Goal: Task Accomplishment & Management: Manage account settings

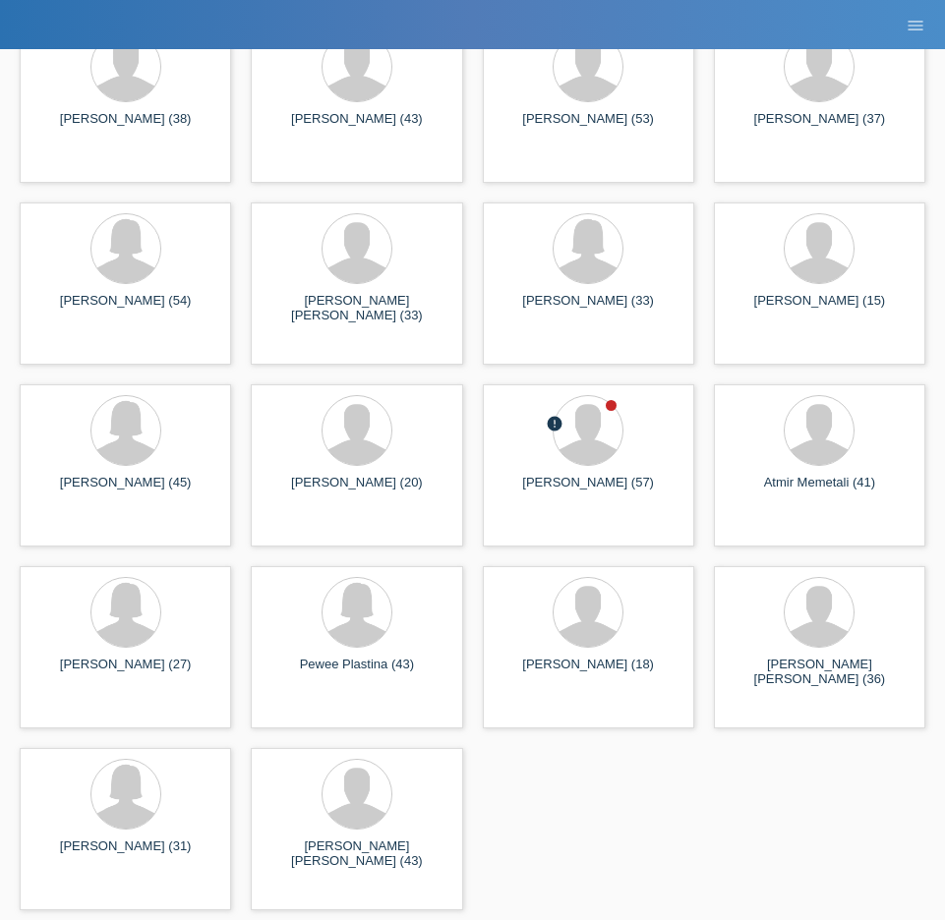
scroll to position [291, 0]
click at [604, 478] on div "[PERSON_NAME] (57)" at bounding box center [589, 491] width 180 height 31
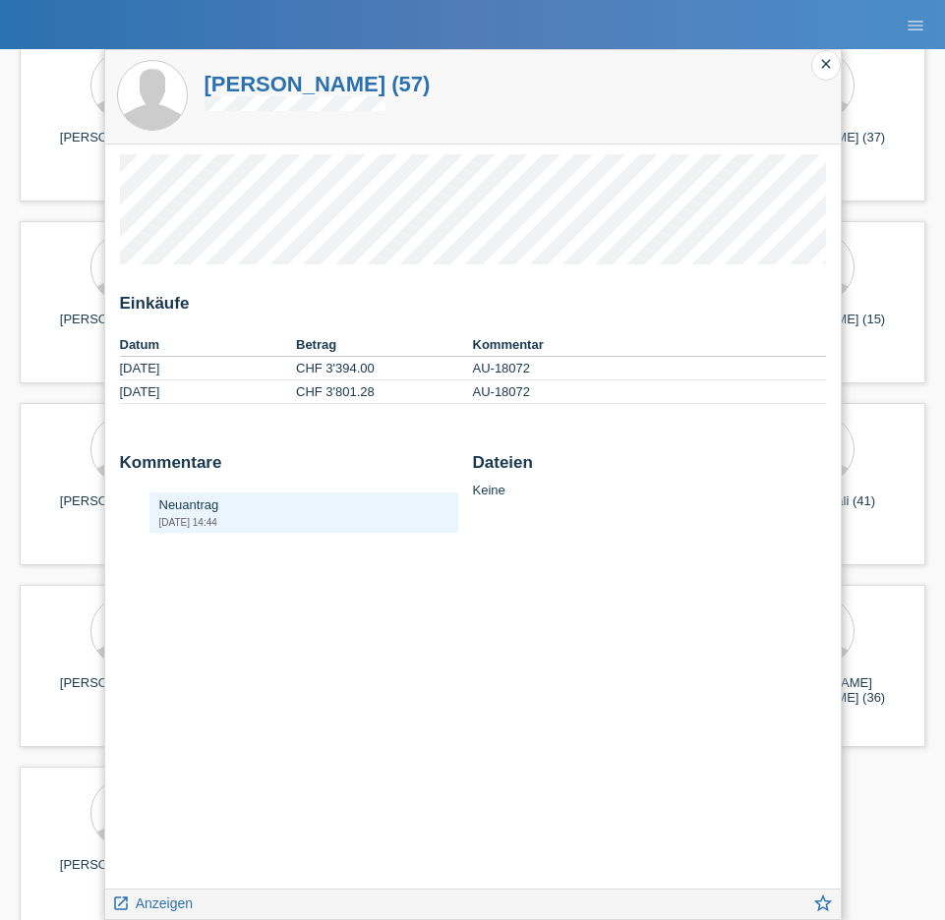
scroll to position [261, 0]
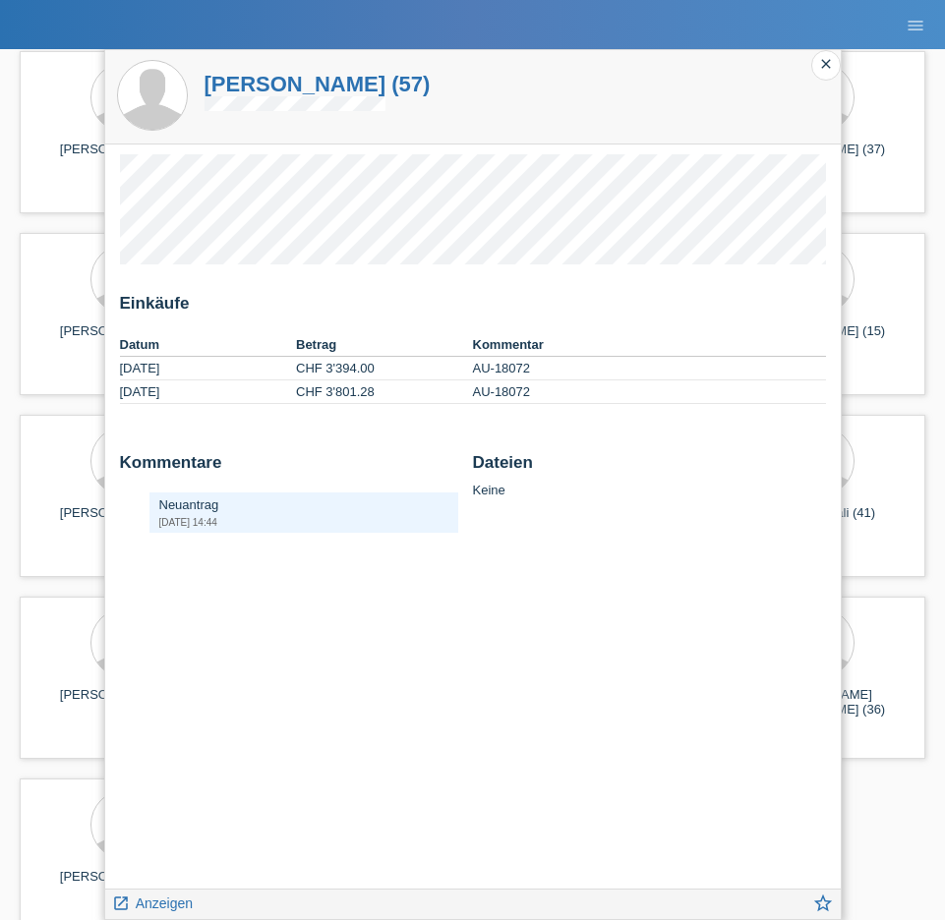
click at [323, 394] on td "CHF 3'801.28" at bounding box center [384, 393] width 177 height 24
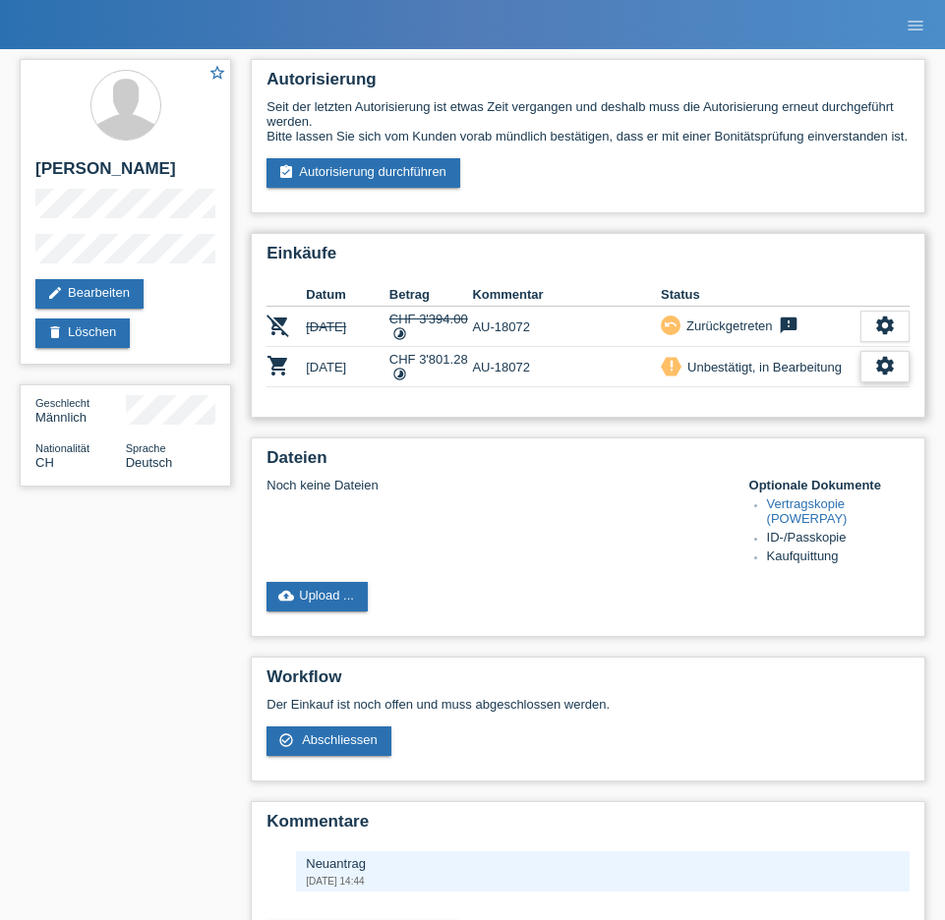
click at [896, 382] on div "settings" at bounding box center [884, 366] width 49 height 31
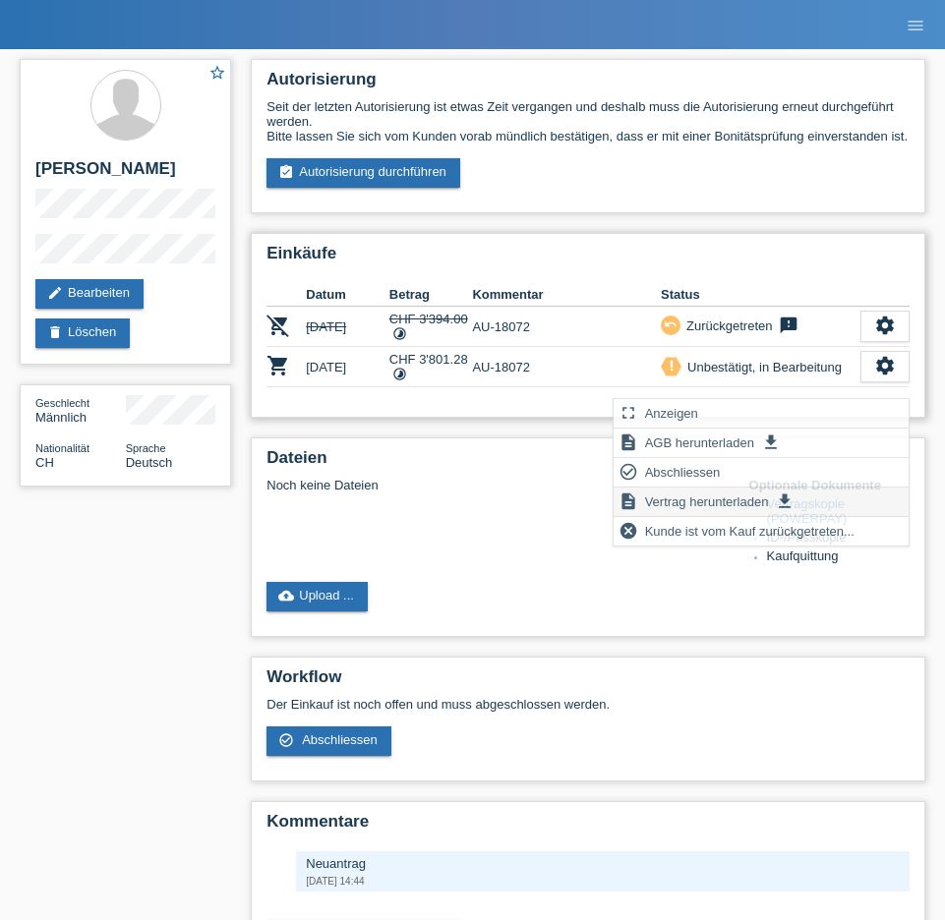
click at [695, 498] on span "Vertrag herunterladen" at bounding box center [707, 502] width 130 height 24
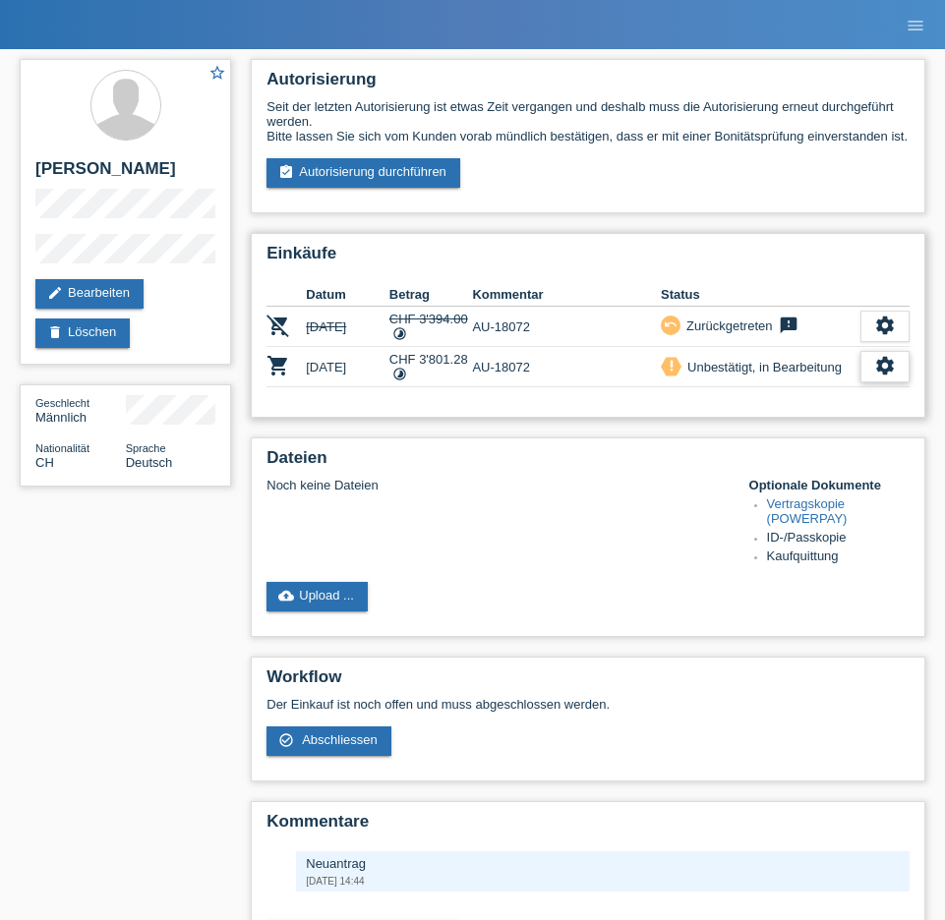
click at [873, 381] on div "settings" at bounding box center [884, 366] width 49 height 31
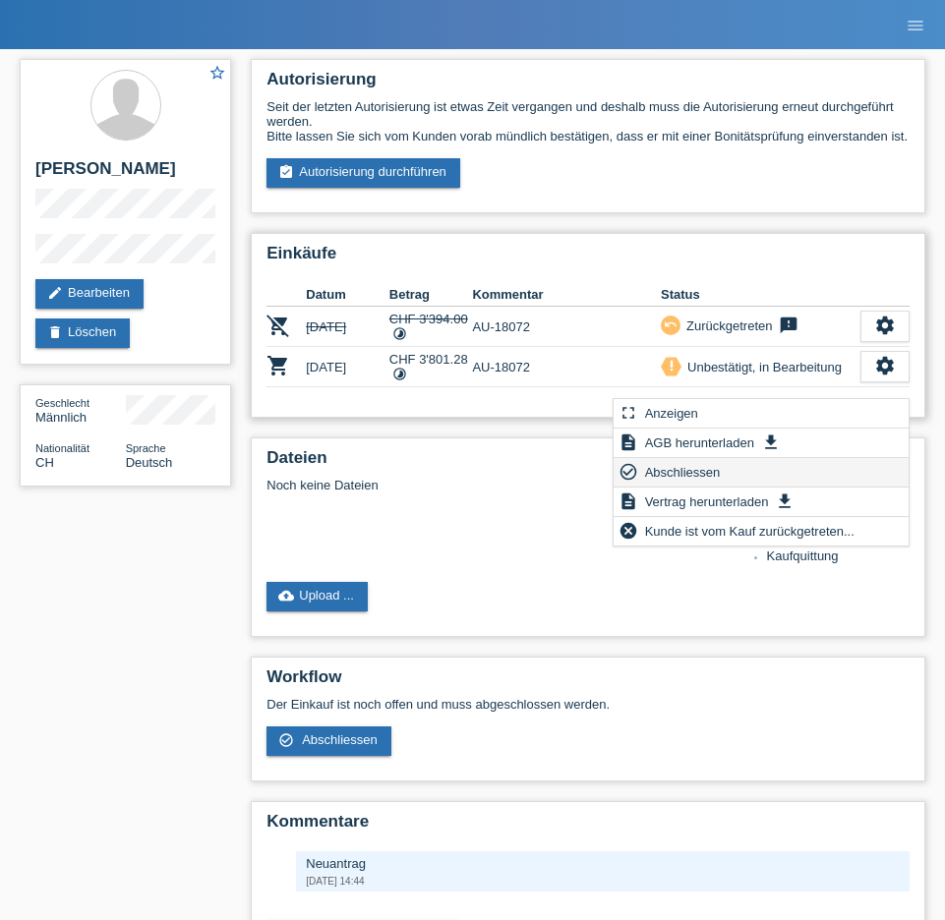
click at [681, 470] on span "Abschliessen" at bounding box center [683, 472] width 82 height 24
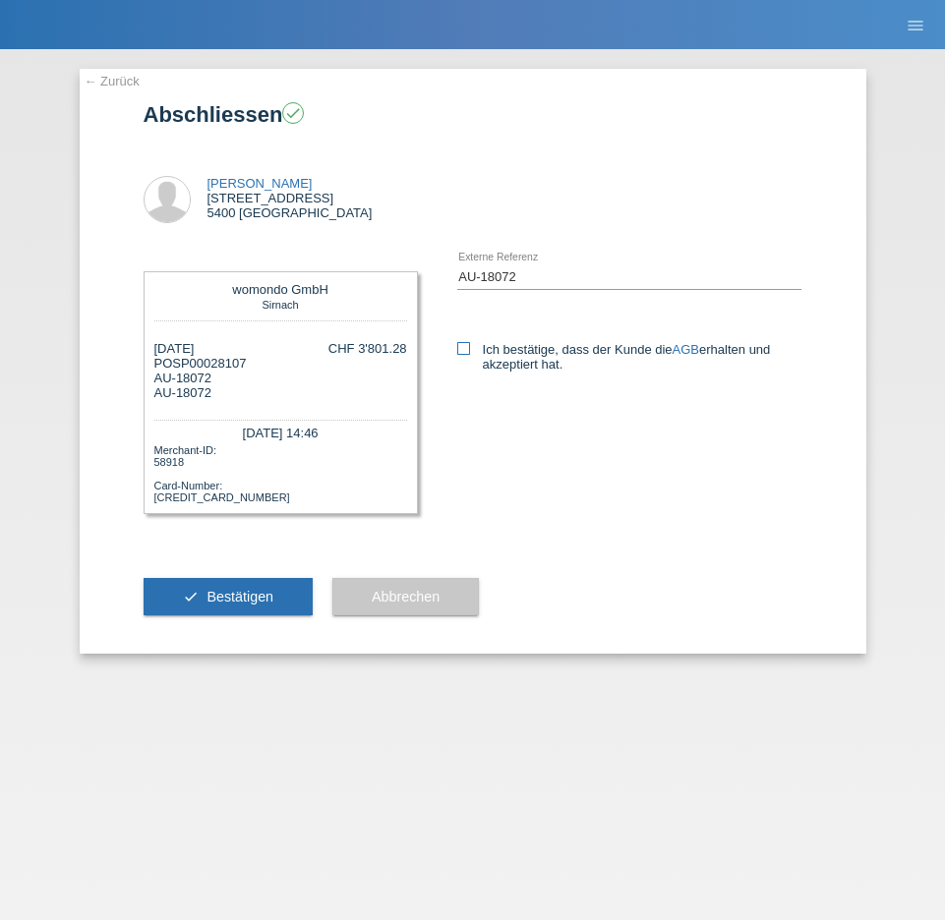
click at [463, 350] on icon at bounding box center [463, 348] width 13 height 13
click at [463, 350] on input "Ich bestätige, dass der Kunde die AGB erhalten und akzeptiert hat." at bounding box center [463, 348] width 13 height 13
checkbox input "true"
click at [254, 600] on span "Bestätigen" at bounding box center [239, 597] width 67 height 16
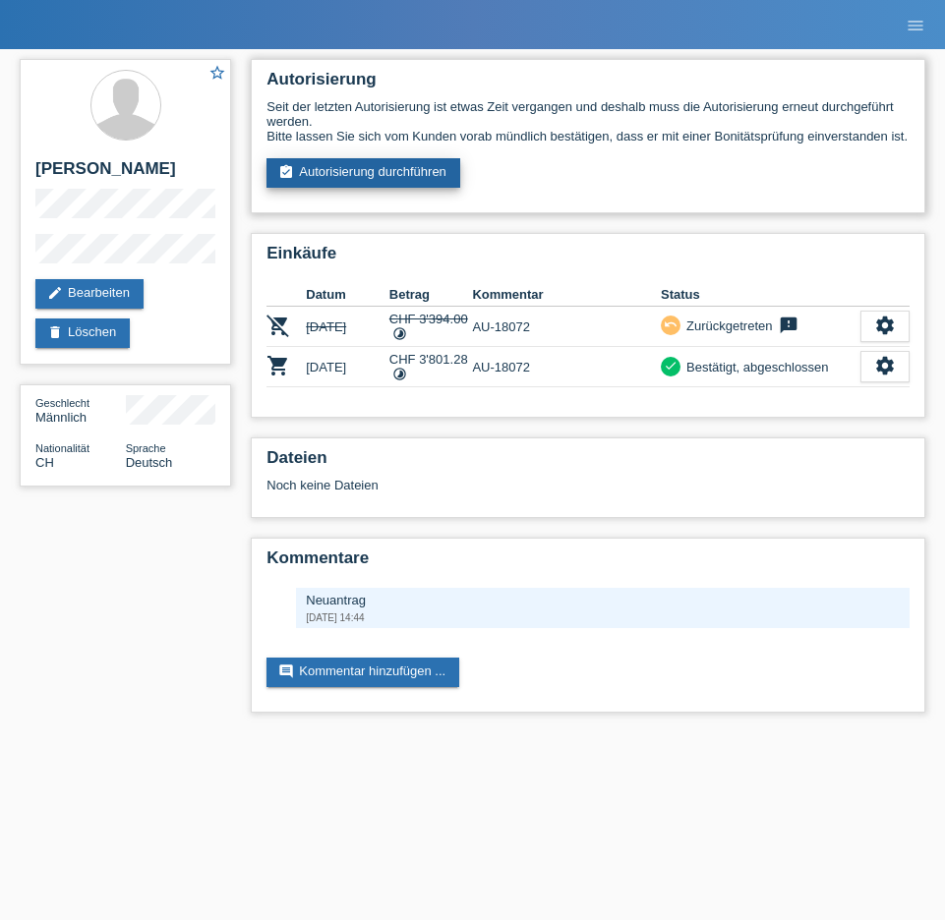
click at [397, 188] on link "assignment_turned_in Autorisierung durchführen" at bounding box center [363, 172] width 194 height 29
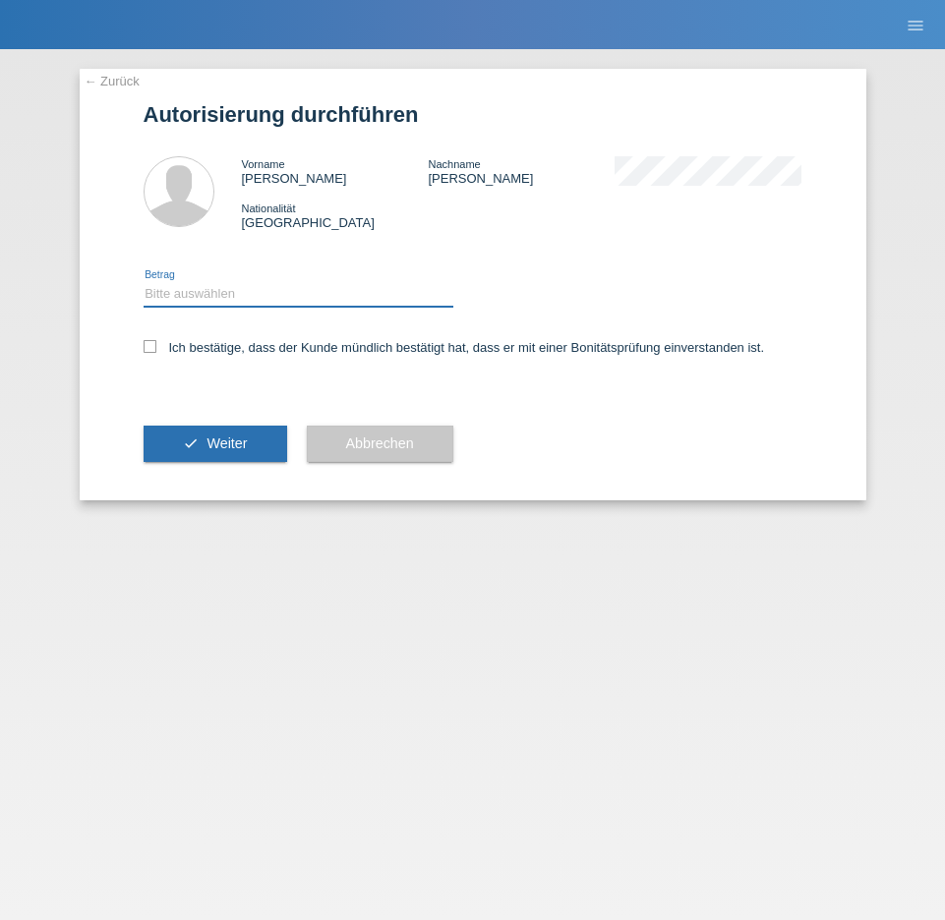
select select "3"
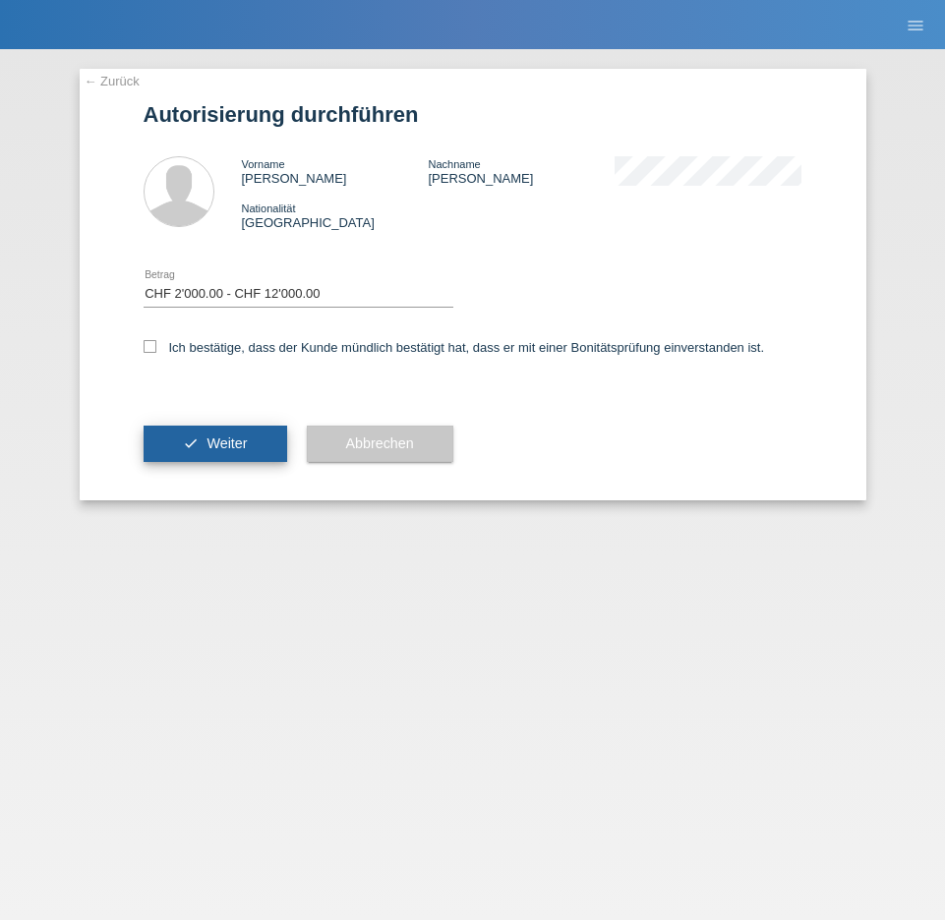
drag, startPoint x: 155, startPoint y: 347, endPoint x: 209, endPoint y: 428, distance: 97.1
click at [155, 347] on icon at bounding box center [150, 346] width 13 height 13
click at [155, 347] on input "Ich bestätige, dass der Kunde mündlich bestätigt hat, dass er mit einer Bonität…" at bounding box center [150, 346] width 13 height 13
checkbox input "true"
click at [228, 451] on span "Weiter" at bounding box center [226, 444] width 40 height 16
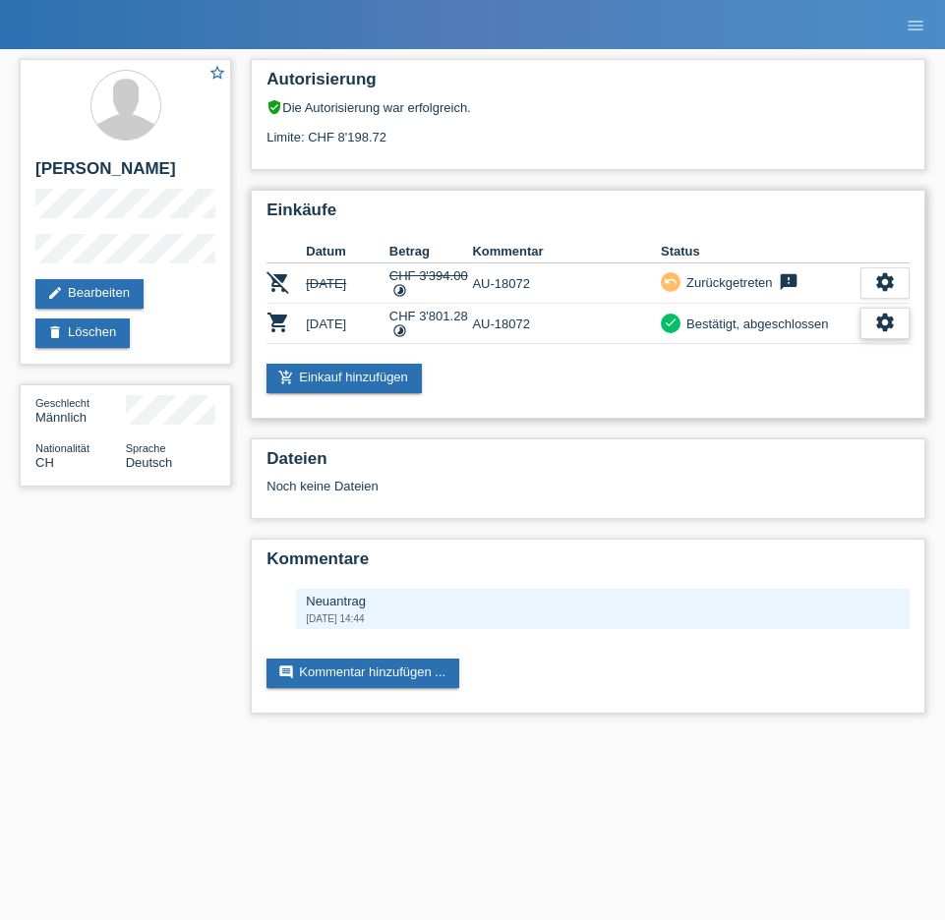
click at [884, 326] on icon "settings" at bounding box center [885, 323] width 22 height 22
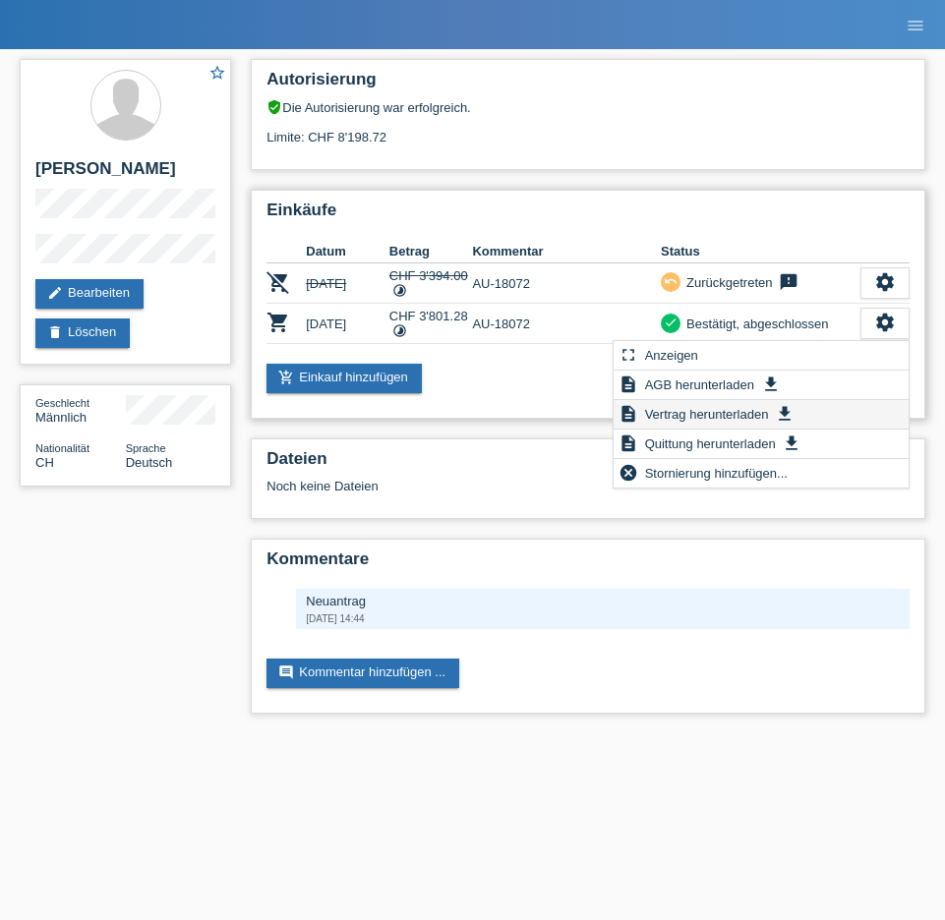
click at [682, 416] on span "Vertrag herunterladen" at bounding box center [707, 414] width 130 height 24
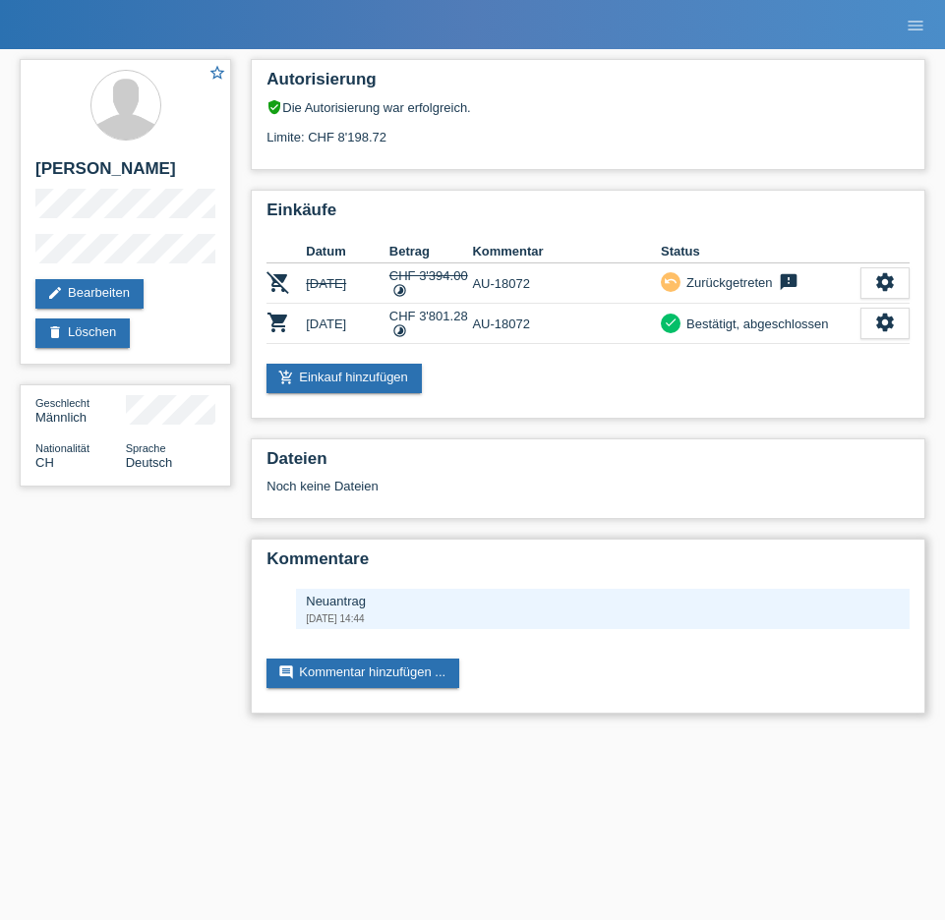
click at [643, 580] on div "Kommentare Neuantrag 29.09.2025 14:44 comment Kommentar hinzufügen ..." at bounding box center [588, 626] width 675 height 175
click at [876, 323] on icon "settings" at bounding box center [885, 323] width 22 height 22
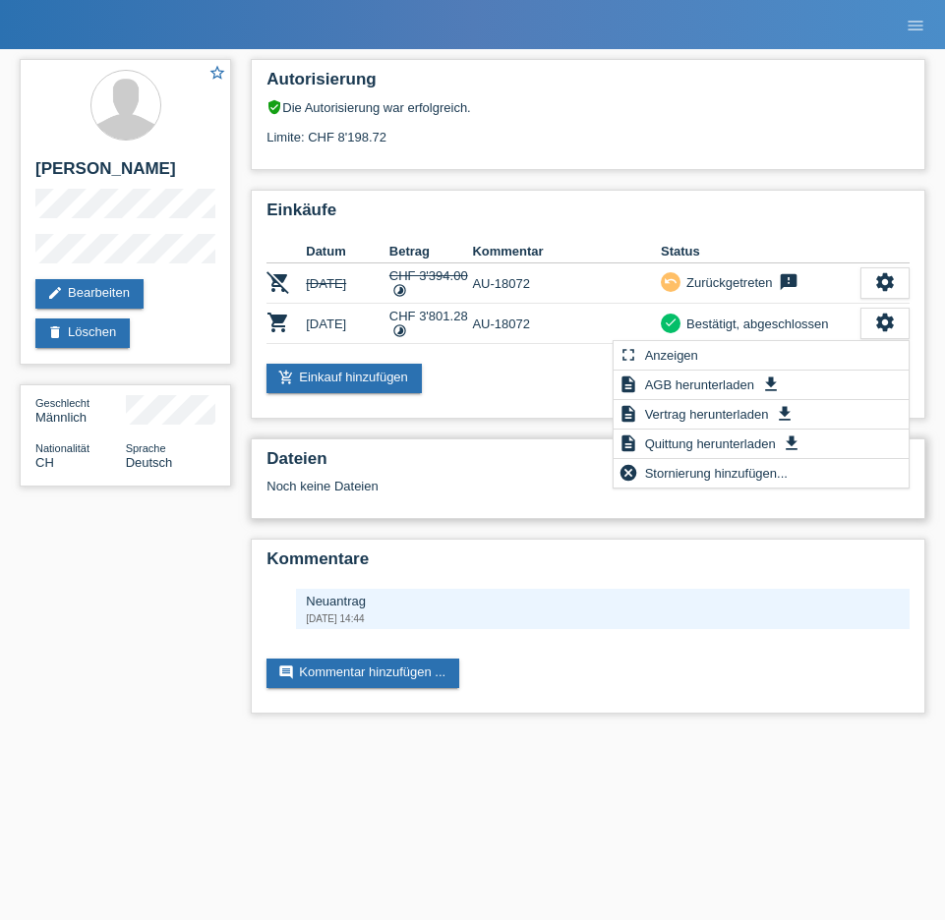
click at [485, 448] on div "Dateien Noch keine Dateien" at bounding box center [588, 479] width 675 height 81
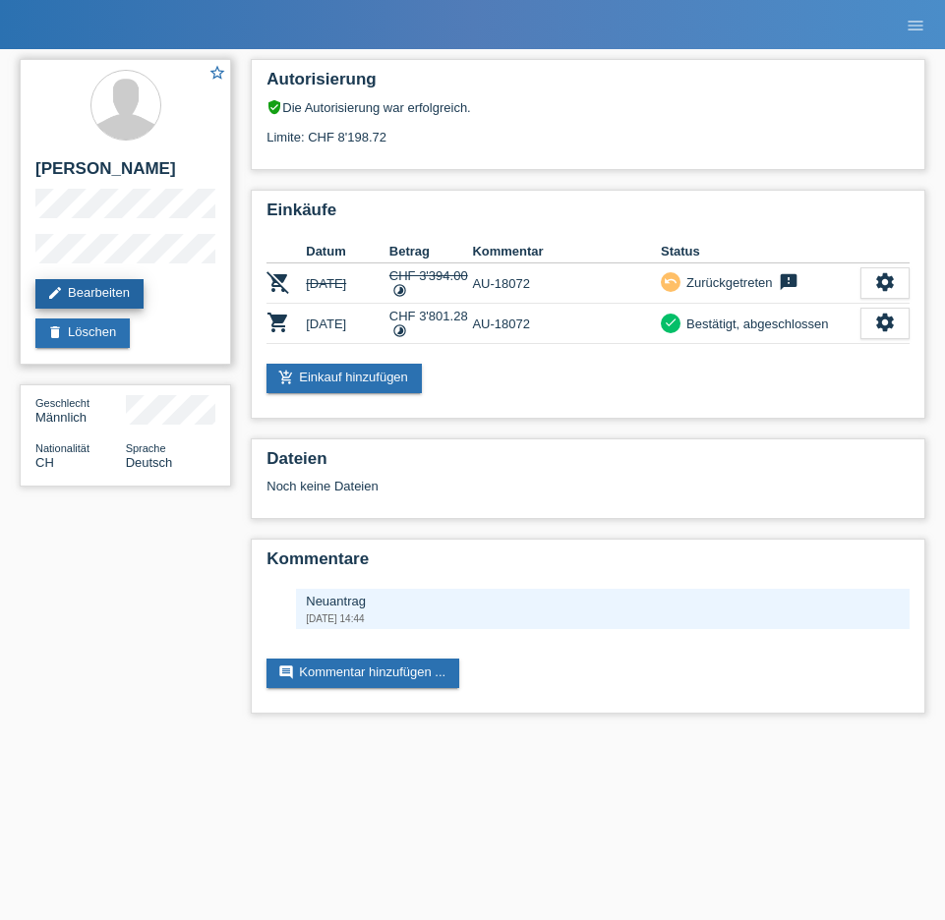
click at [113, 292] on link "edit Bearbeiten" at bounding box center [89, 293] width 108 height 29
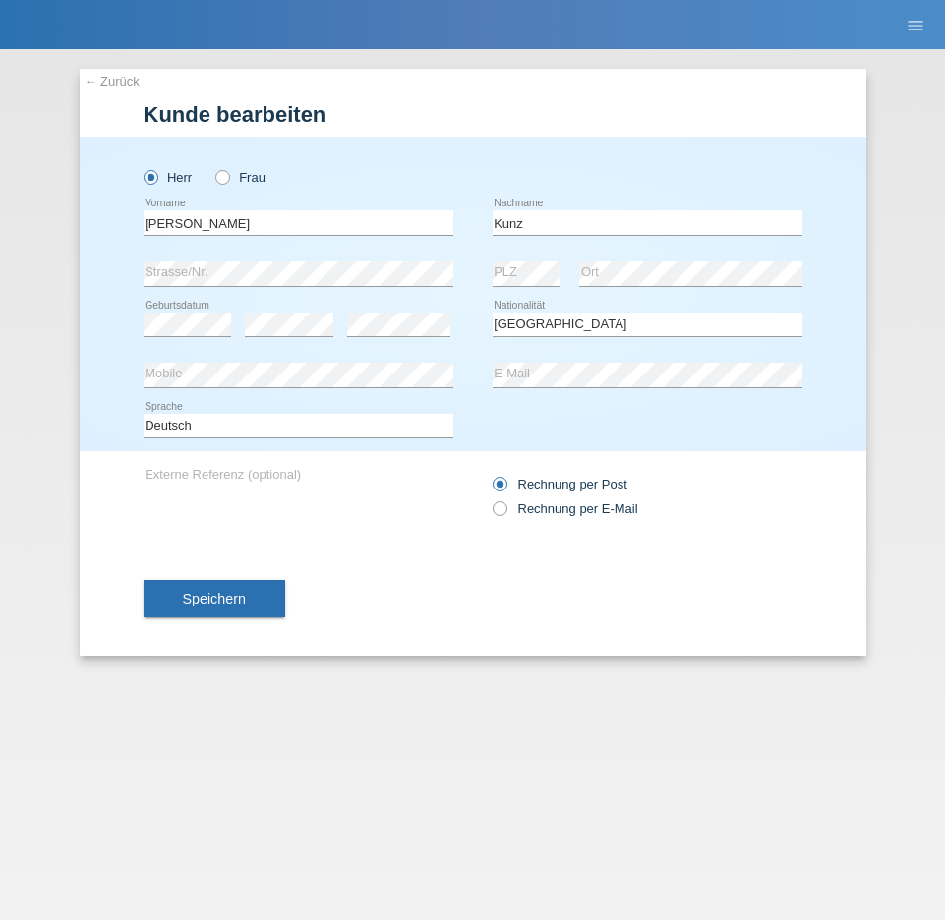
select select "CH"
click at [94, 87] on link "← Zurück" at bounding box center [112, 81] width 55 height 15
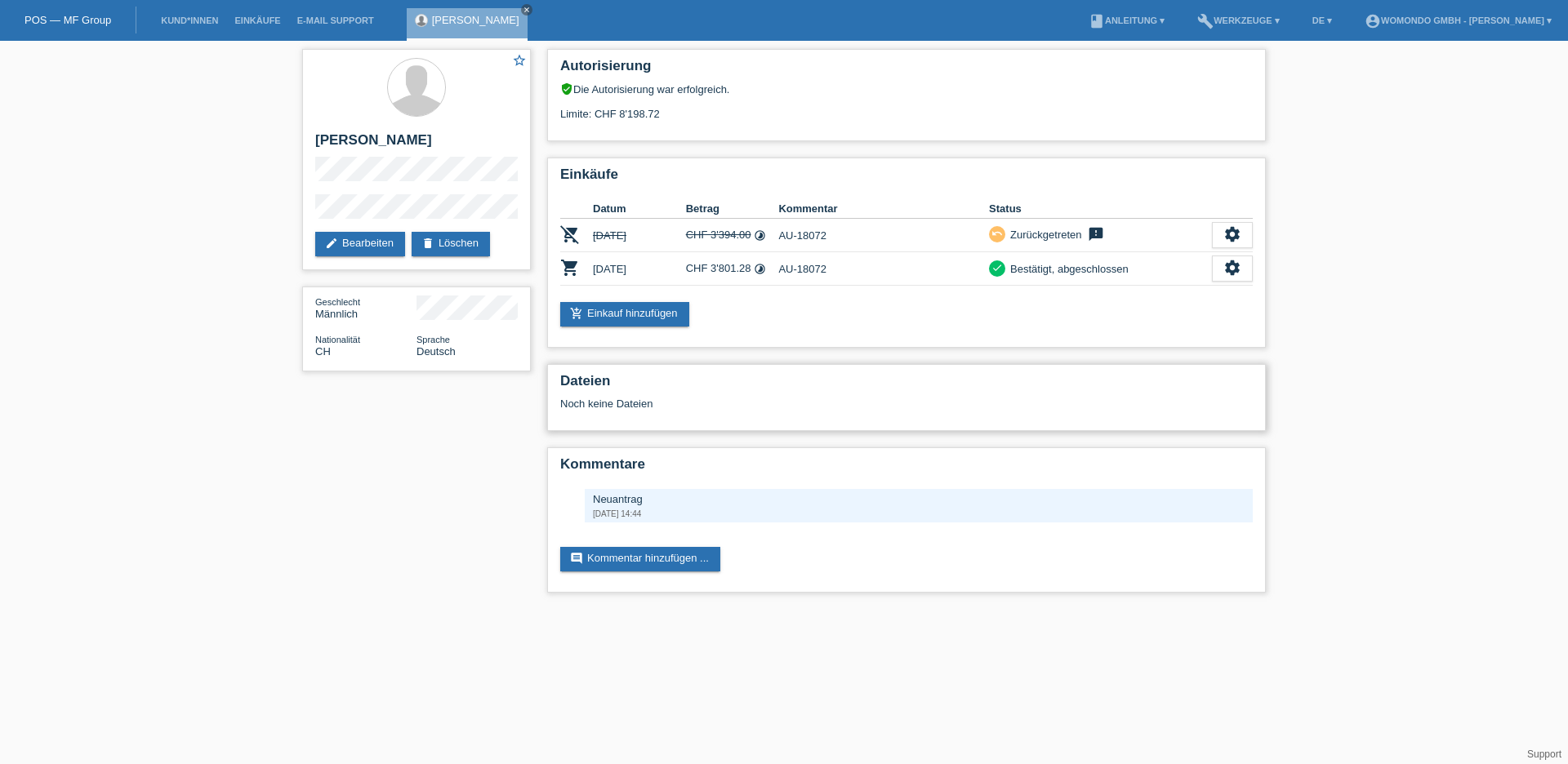
drag, startPoint x: 937, startPoint y: 384, endPoint x: 876, endPoint y: 395, distance: 62.0
click at [784, 384] on h2 "Dateien" at bounding box center [907, 384] width 693 height 24
drag, startPoint x: 1033, startPoint y: 270, endPoint x: 821, endPoint y: 272, distance: 212.0
click at [784, 270] on div "Bestätigt, abgeschlossen" at bounding box center [1066, 269] width 123 height 17
drag, startPoint x: 718, startPoint y: 268, endPoint x: 737, endPoint y: 268, distance: 19.0
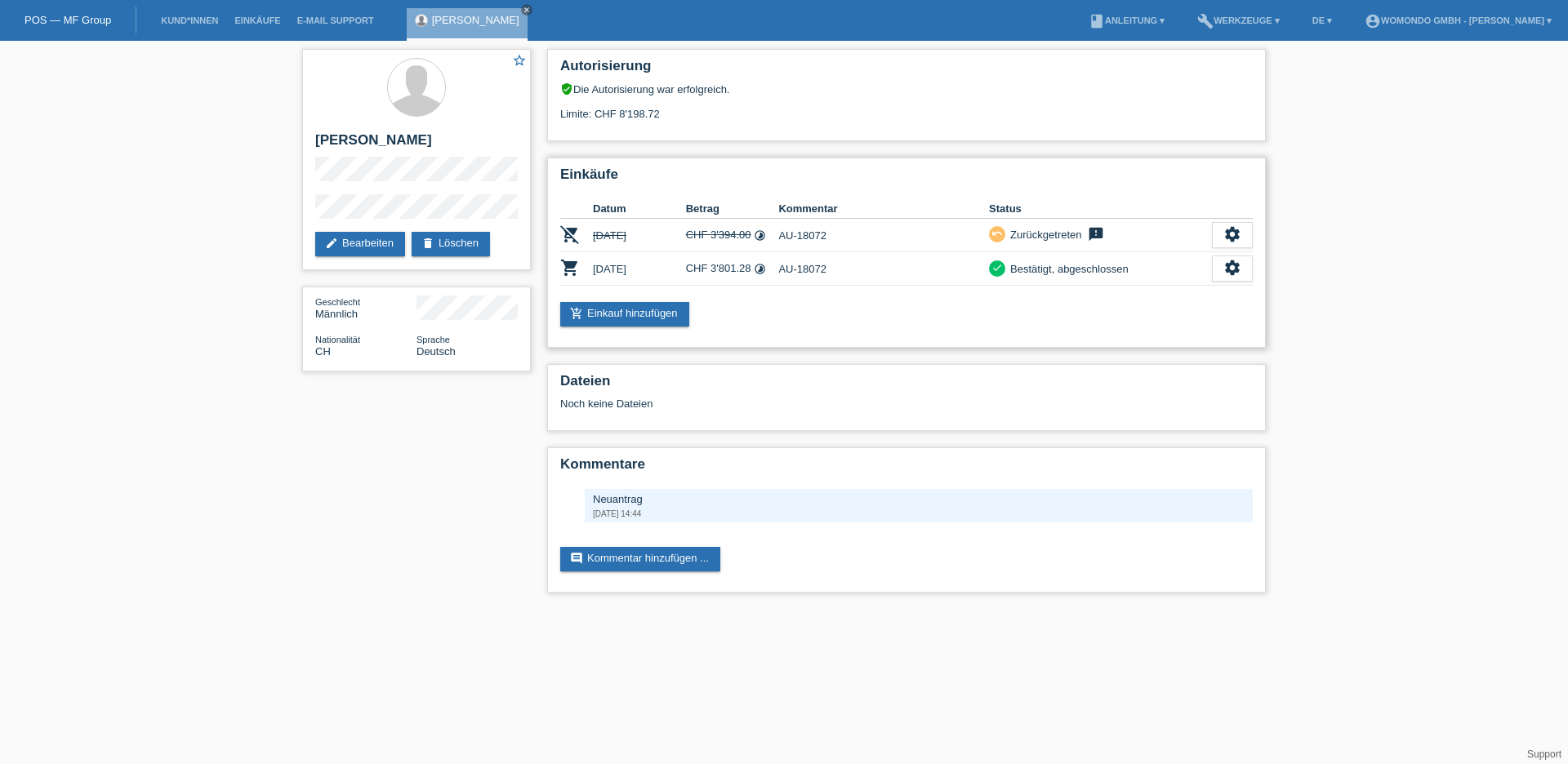
click at [718, 268] on td "CHF 3'801.28 timelapse" at bounding box center [733, 269] width 93 height 33
click at [765, 272] on icon "timelapse" at bounding box center [760, 269] width 12 height 12
click at [784, 272] on td "AU-18072" at bounding box center [884, 269] width 211 height 33
click at [568, 266] on icon "shopping_cart" at bounding box center [571, 268] width 20 height 20
click at [784, 271] on div "settings" at bounding box center [1232, 268] width 41 height 26
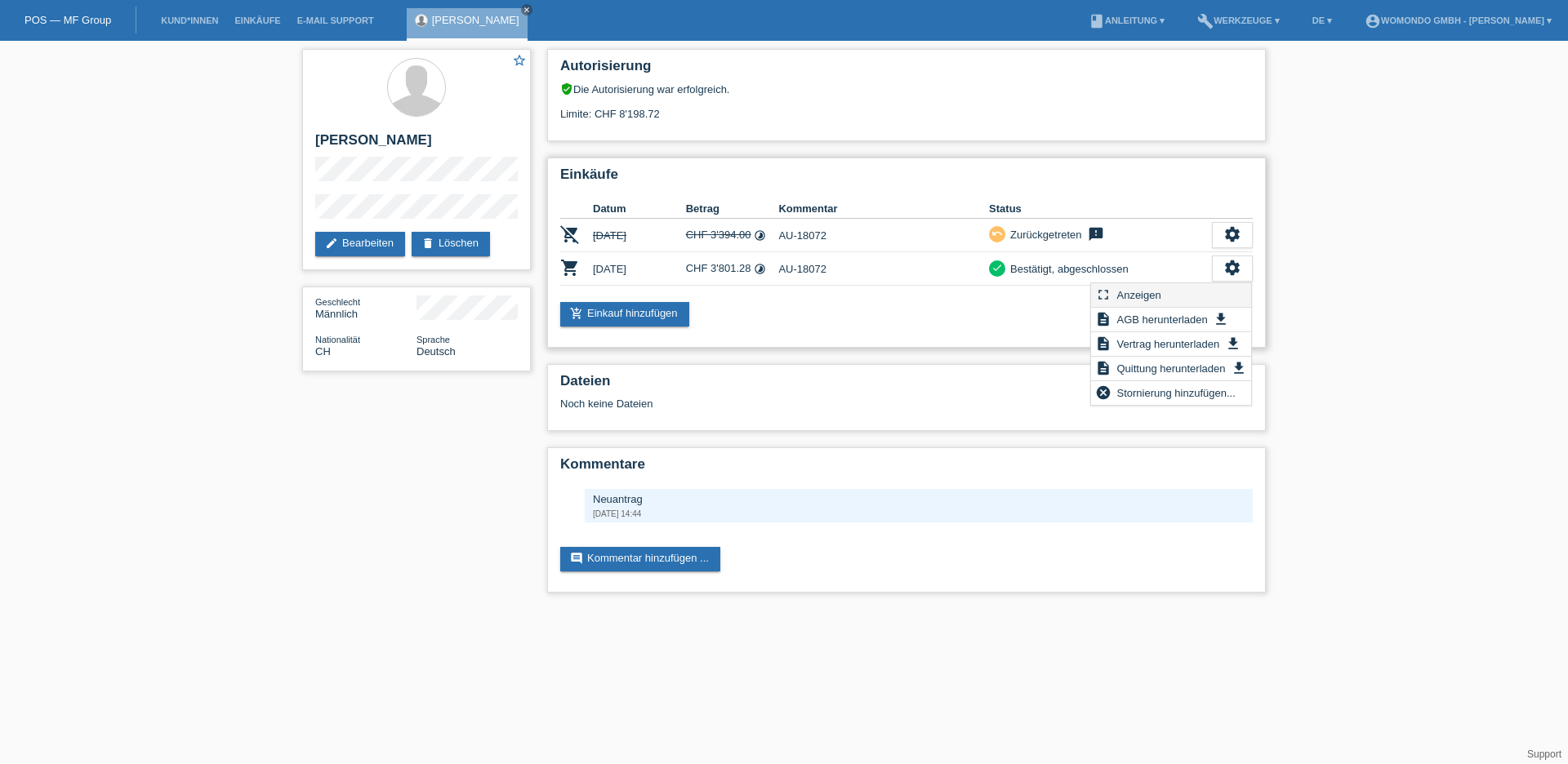
click at [784, 291] on span "Anzeigen" at bounding box center [1138, 295] width 49 height 20
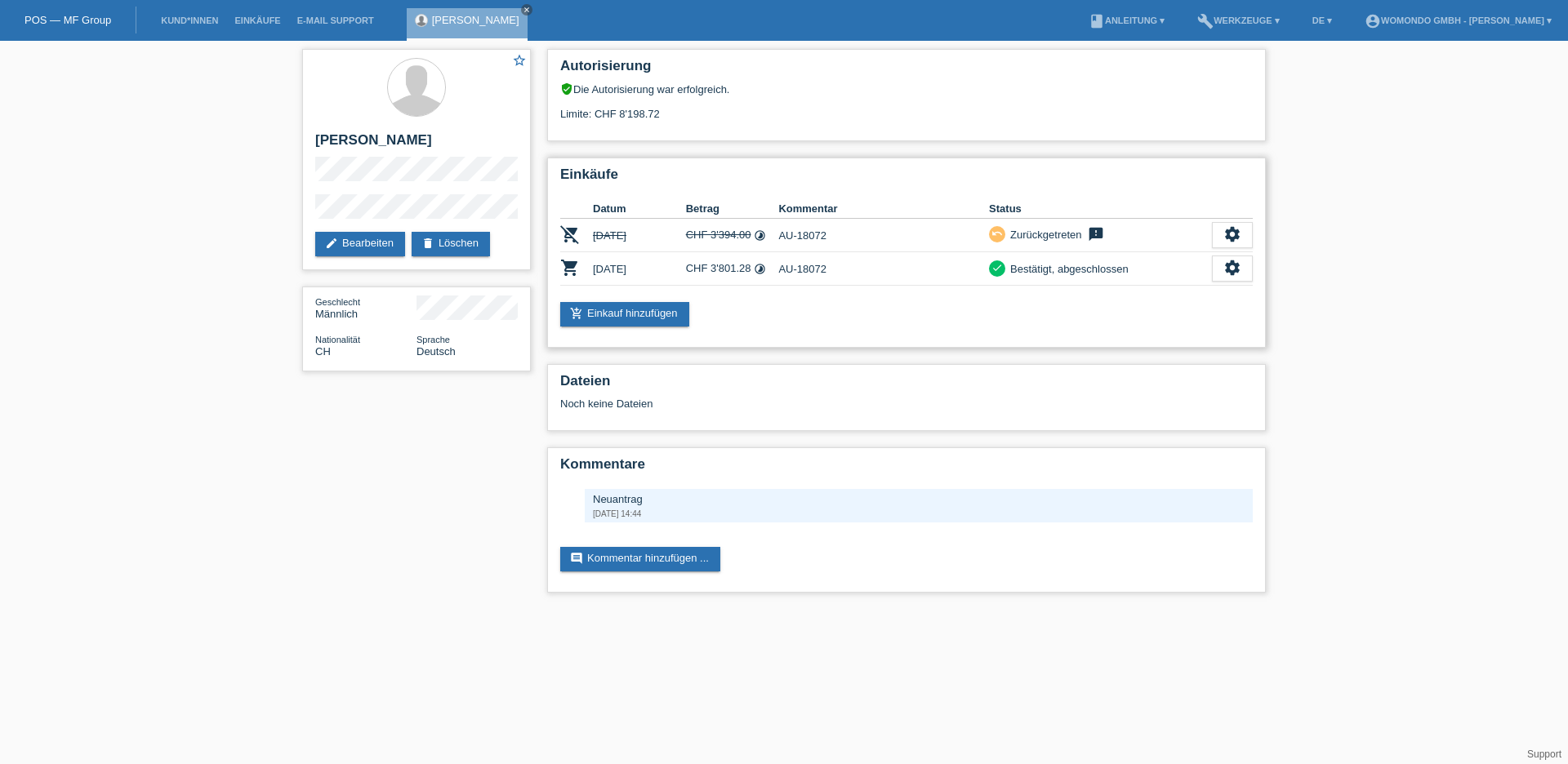
drag, startPoint x: 1100, startPoint y: 272, endPoint x: 906, endPoint y: 277, distance: 194.1
click at [1100, 272] on div "Bestätigt, abgeschlossen" at bounding box center [1066, 269] width 123 height 17
click at [1223, 263] on div "settings" at bounding box center [1232, 268] width 41 height 26
drag, startPoint x: 883, startPoint y: 403, endPoint x: 839, endPoint y: 360, distance: 61.5
click at [883, 403] on div "Noch keine Dateien" at bounding box center [810, 404] width 499 height 12
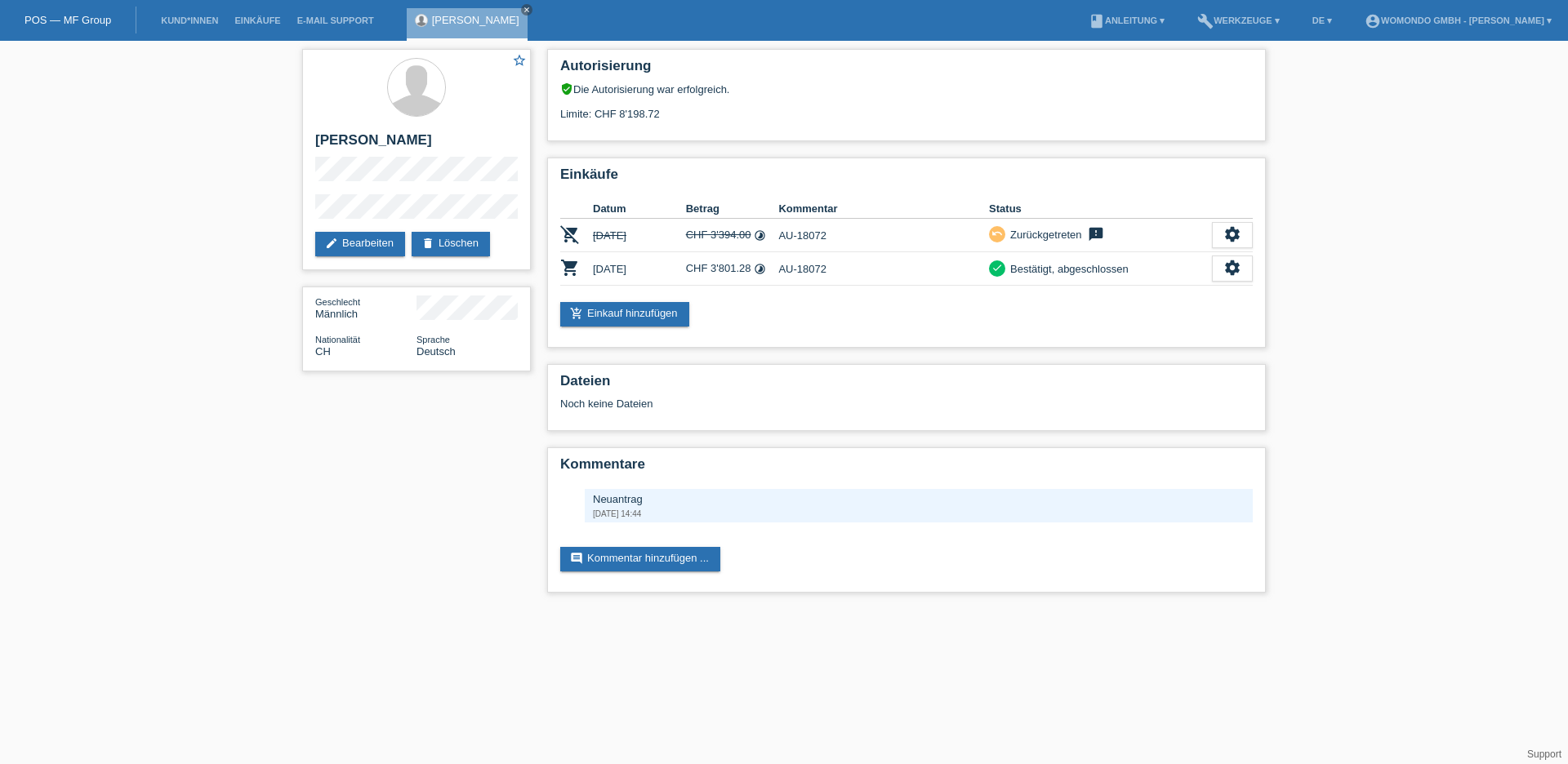
click at [50, 17] on link "POS — MF Group" at bounding box center [67, 20] width 86 height 12
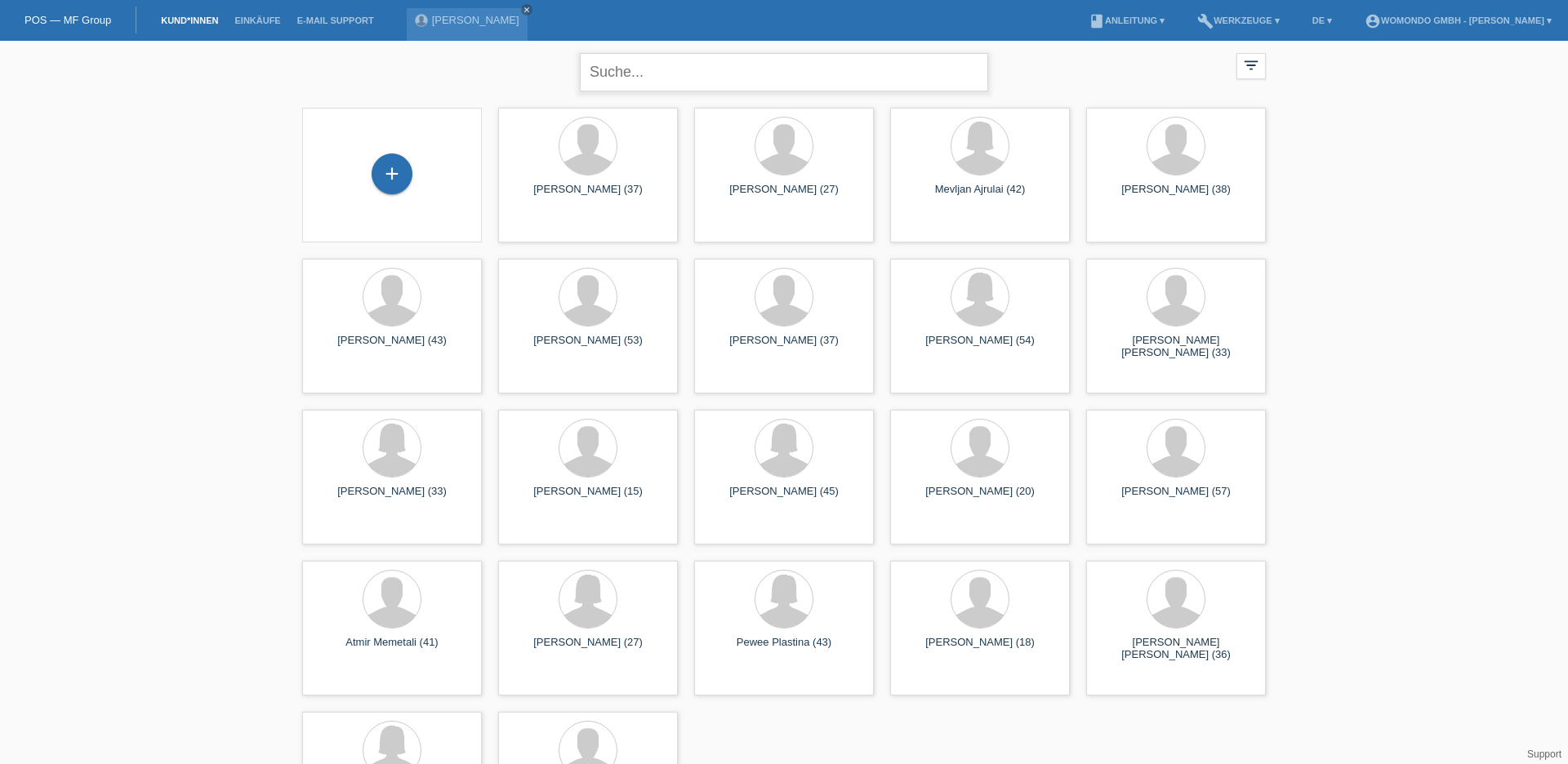
click at [706, 74] on input "text" at bounding box center [784, 72] width 409 height 38
type input "kunz"
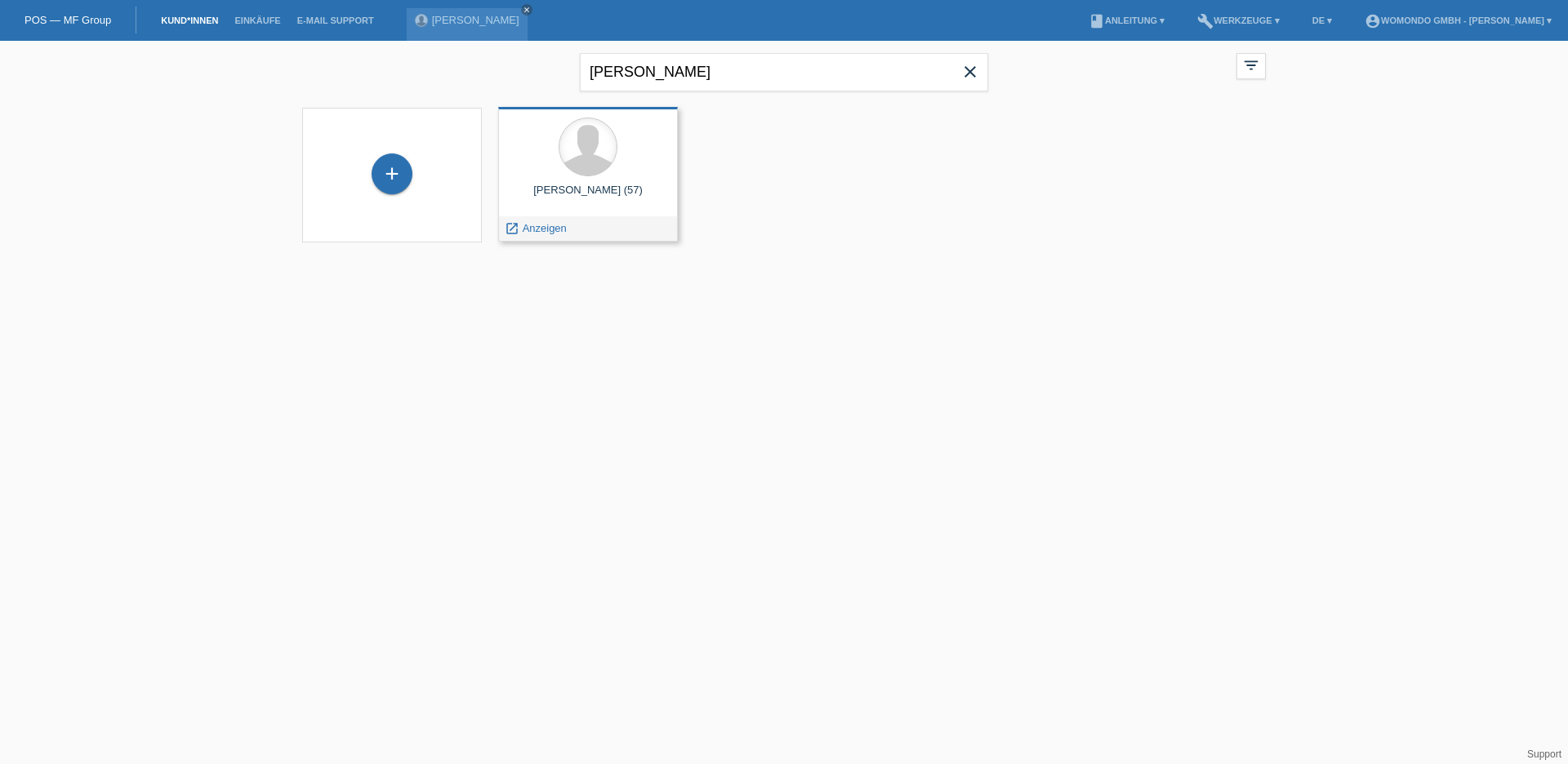
click at [610, 166] on div at bounding box center [588, 147] width 59 height 59
click at [583, 160] on div at bounding box center [588, 147] width 57 height 57
click at [538, 233] on span "Anzeigen" at bounding box center [544, 228] width 44 height 12
